Goal: Information Seeking & Learning: Find specific fact

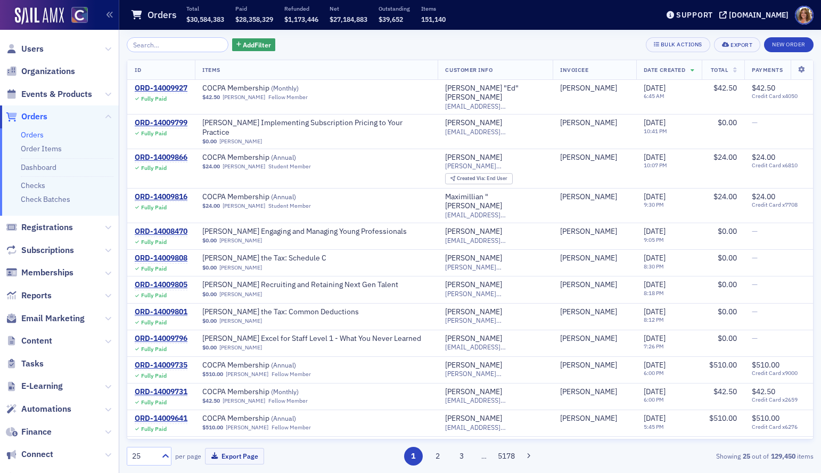
click at [143, 45] on input "search" at bounding box center [178, 44] width 102 height 15
click at [161, 47] on input "search" at bounding box center [178, 44] width 102 height 15
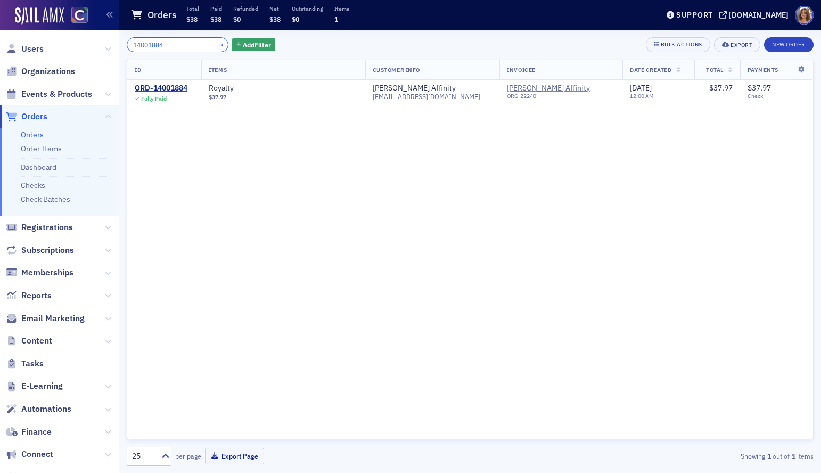
type input "14001884"
click at [217, 44] on button "×" at bounding box center [222, 44] width 10 height 10
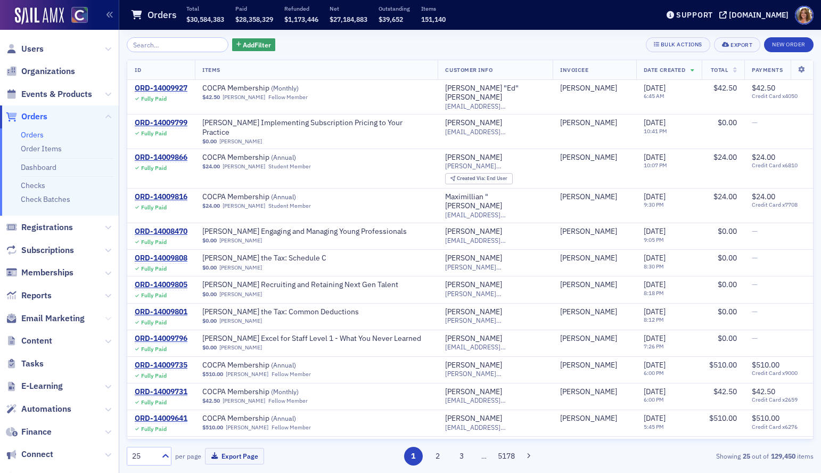
click at [110, 315] on icon at bounding box center [108, 318] width 6 height 6
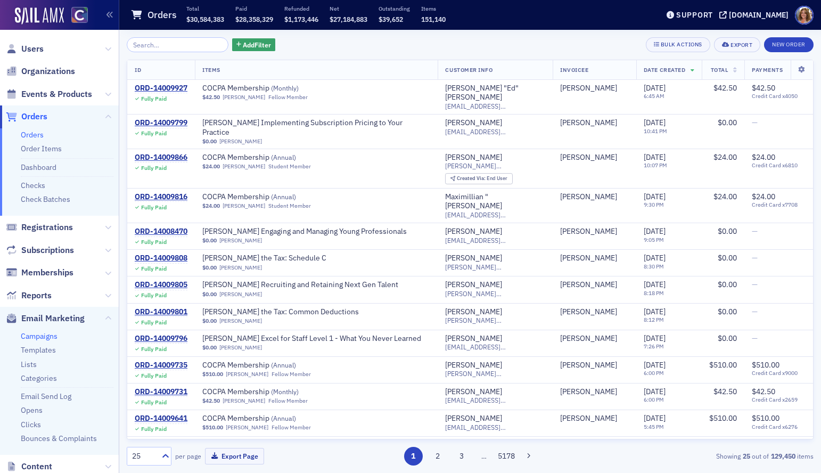
click at [48, 335] on link "Campaigns" at bounding box center [39, 336] width 37 height 10
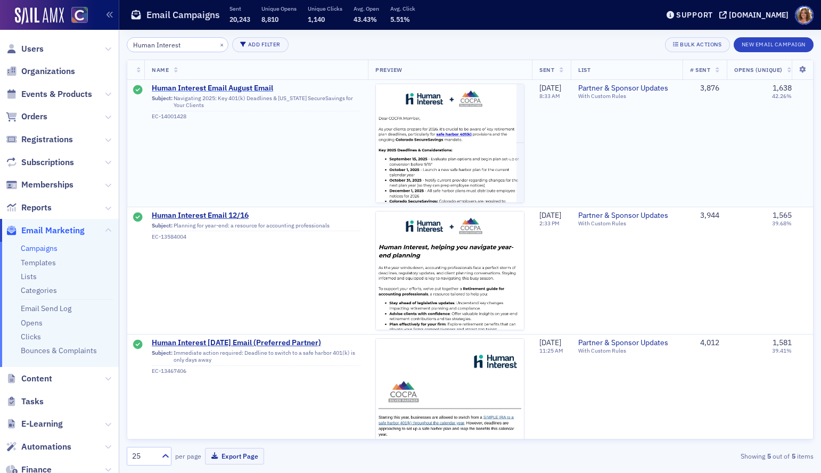
type input "Human Interest"
click at [186, 90] on span "Human Interest Email August Email" at bounding box center [256, 89] width 209 height 10
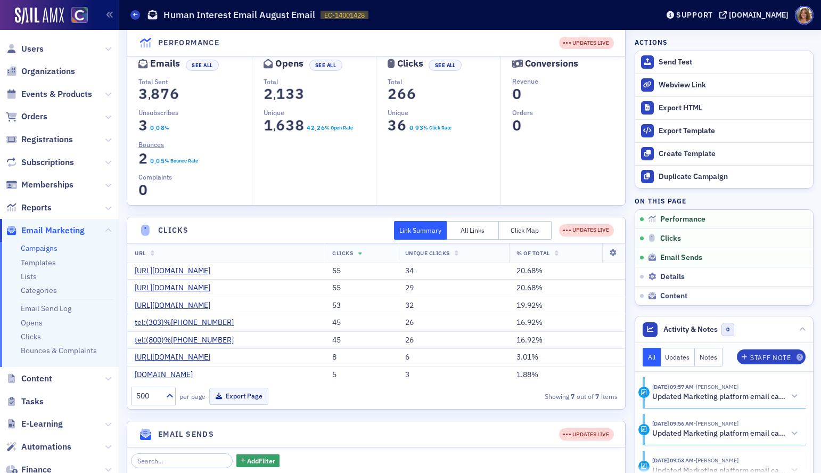
scroll to position [91, 0]
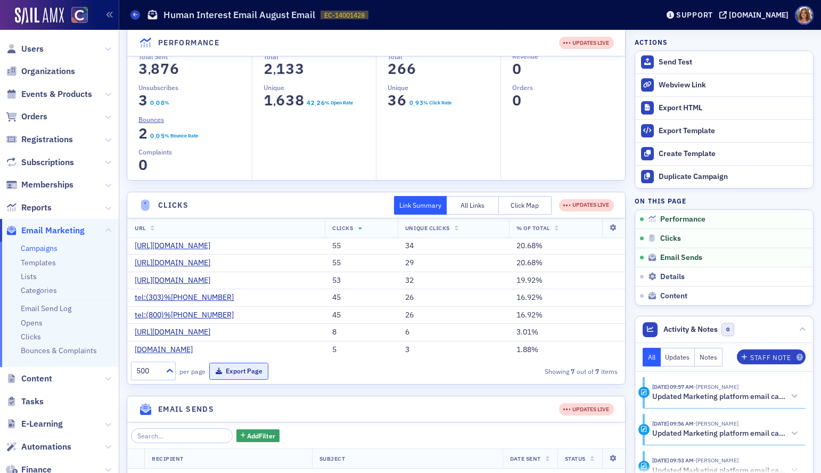
click at [244, 373] on button "Export Page" at bounding box center [238, 371] width 59 height 17
click at [104, 95] on span "Events & Products" at bounding box center [59, 94] width 119 height 23
click at [83, 90] on span "Events & Products" at bounding box center [56, 94] width 71 height 12
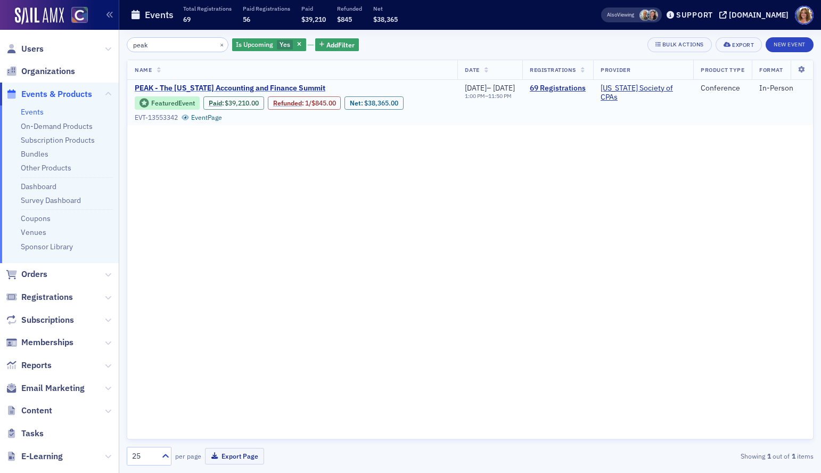
type input "peak"
click at [204, 87] on span "PEAK - The [US_STATE] Accounting and Finance Summit" at bounding box center [230, 89] width 191 height 10
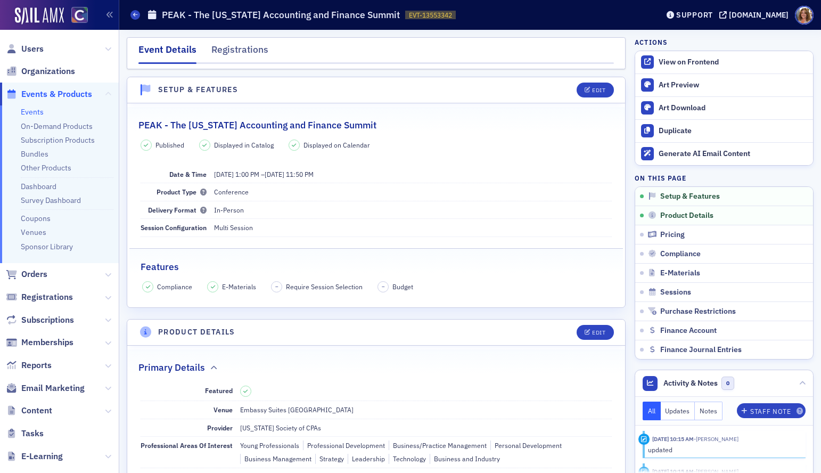
click at [105, 92] on icon at bounding box center [108, 94] width 6 height 6
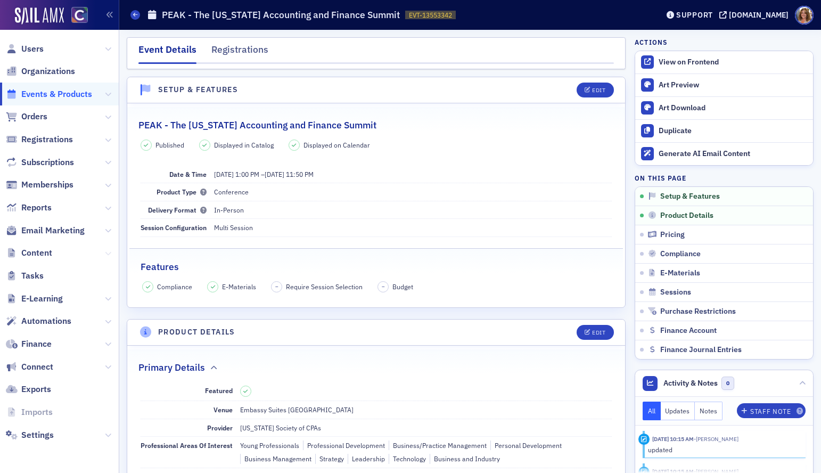
click at [108, 253] on icon at bounding box center [108, 253] width 6 height 6
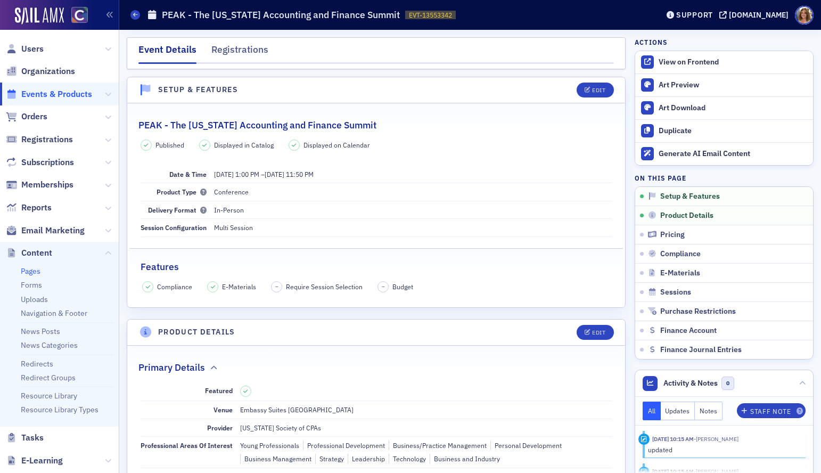
click at [26, 271] on link "Pages" at bounding box center [31, 271] width 20 height 10
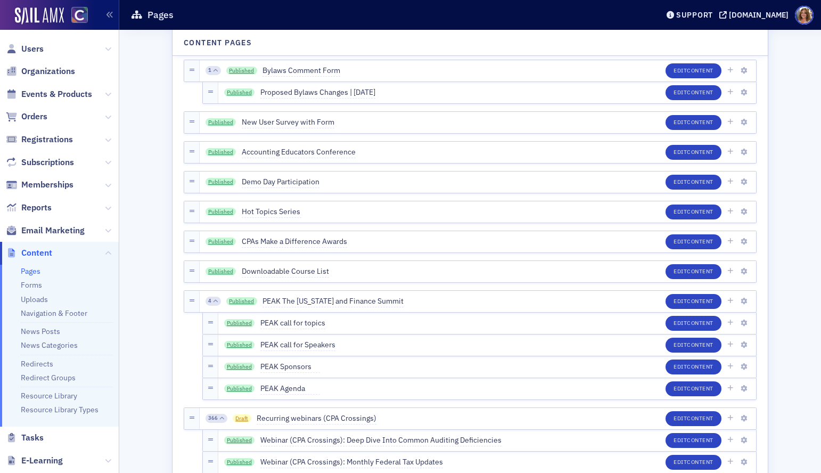
scroll to position [4106, 0]
click at [308, 301] on span "PEAK The [US_STATE] and Finance Summit" at bounding box center [332, 301] width 141 height 12
click at [480, 297] on div "4 Published PEAK The [US_STATE] and Finance Summit Save Edit Content" at bounding box center [478, 300] width 556 height 21
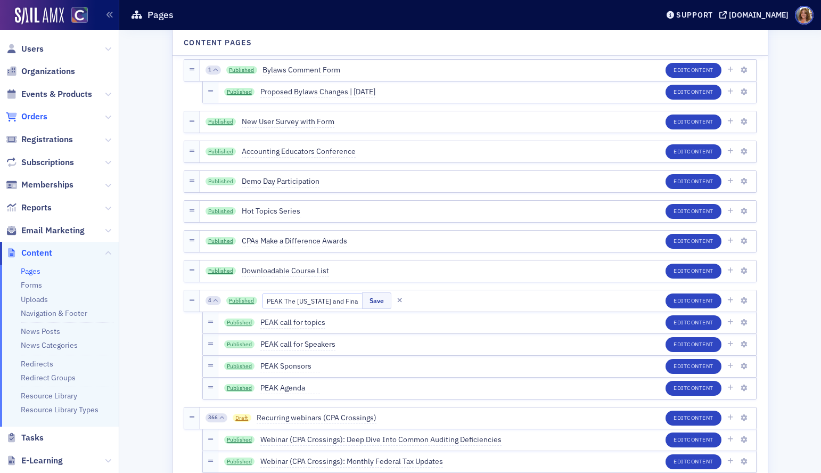
click at [32, 114] on span "Orders" at bounding box center [34, 117] width 26 height 12
